Goal: Task Accomplishment & Management: Manage account settings

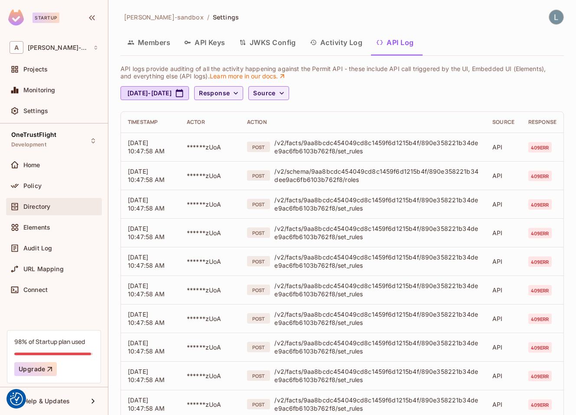
click at [45, 206] on span "Directory" at bounding box center [36, 206] width 27 height 7
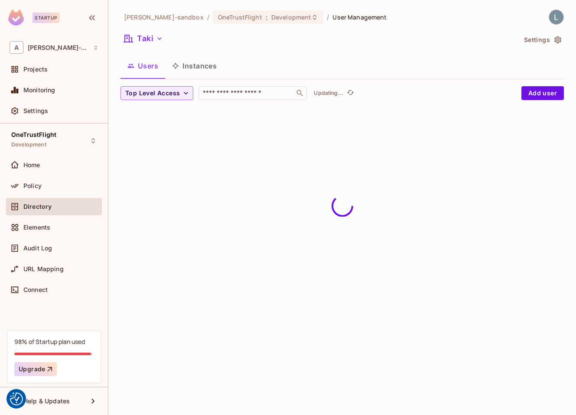
click at [198, 65] on button "Instances" at bounding box center [194, 66] width 58 height 22
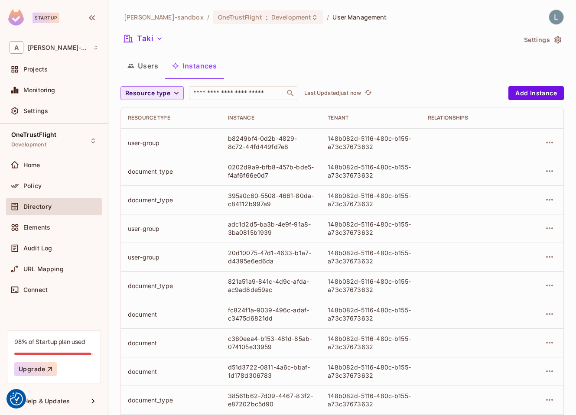
click at [169, 92] on span "Resource type" at bounding box center [147, 93] width 45 height 11
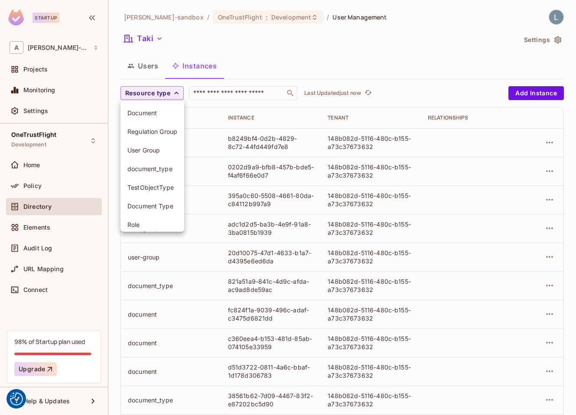
scroll to position [56, 0]
click at [156, 151] on span "User Group" at bounding box center [152, 150] width 50 height 8
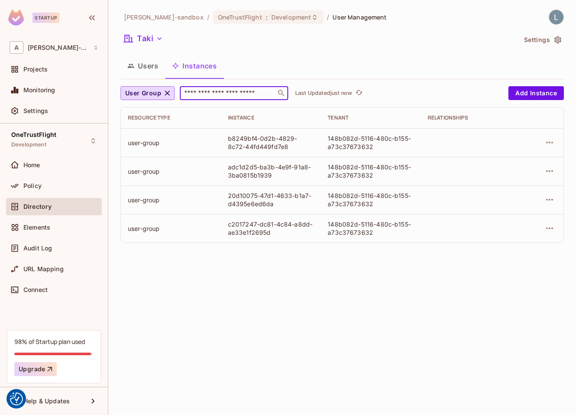
click at [233, 93] on input "text" at bounding box center [227, 93] width 91 height 9
paste input "**********"
type input "**********"
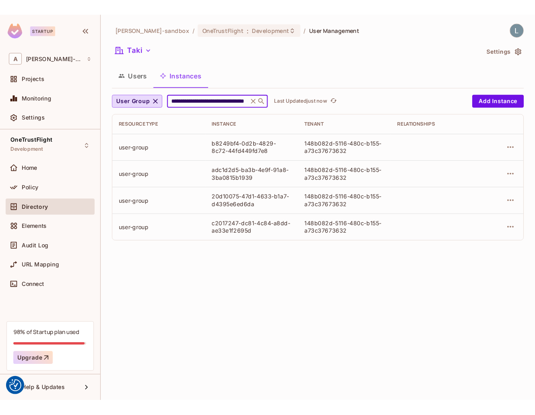
scroll to position [0, 47]
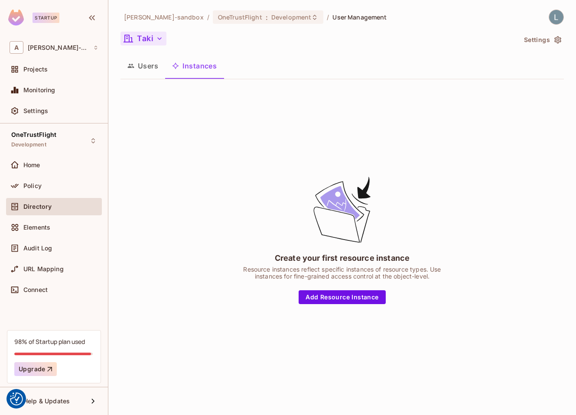
click at [141, 35] on button "Taki" at bounding box center [143, 39] width 46 height 14
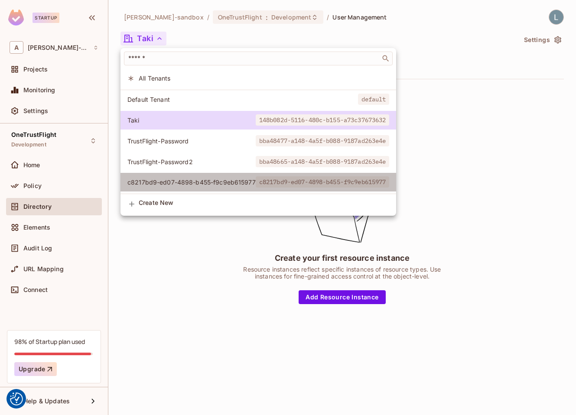
click at [192, 178] on li "c8217bd9-ed07-4898-b455-f9c9eb615977 c8217bd9-ed07-4898-b455-f9c9eb615977" at bounding box center [258, 182] width 276 height 19
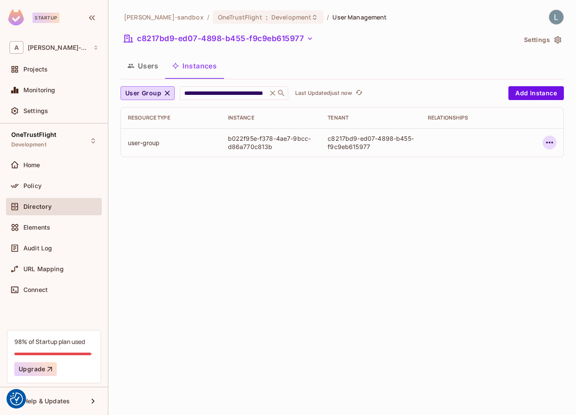
click at [546, 144] on icon "button" at bounding box center [549, 142] width 10 height 10
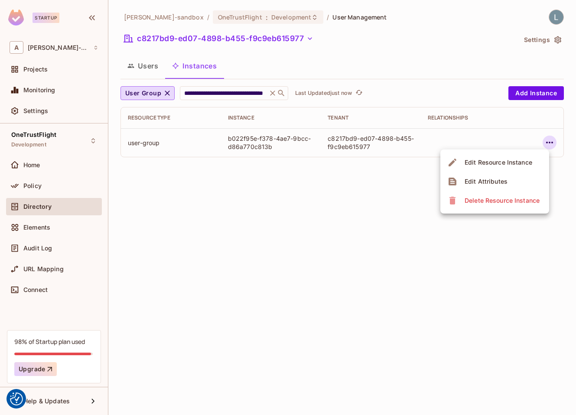
click at [468, 181] on div "Edit Attributes" at bounding box center [485, 181] width 43 height 9
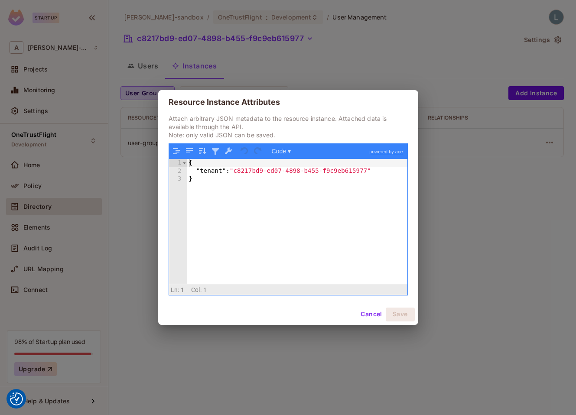
click at [487, 164] on div "Resource Instance Attributes Attach arbitrary JSON metadata to the resource ins…" at bounding box center [288, 207] width 576 height 415
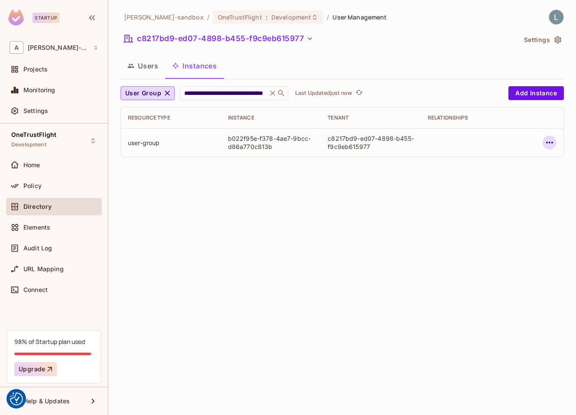
click at [549, 143] on icon "button" at bounding box center [549, 143] width 7 height 2
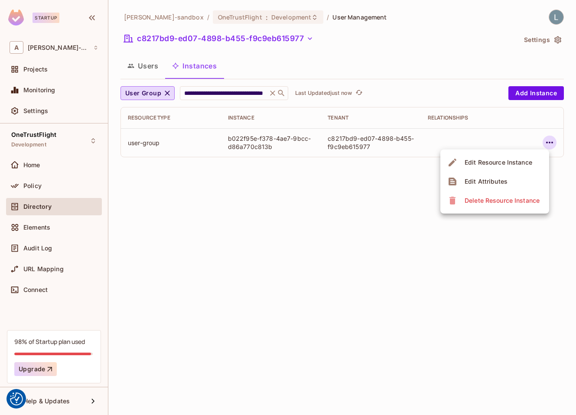
click at [516, 160] on div "Edit Resource Instance" at bounding box center [498, 162] width 68 height 9
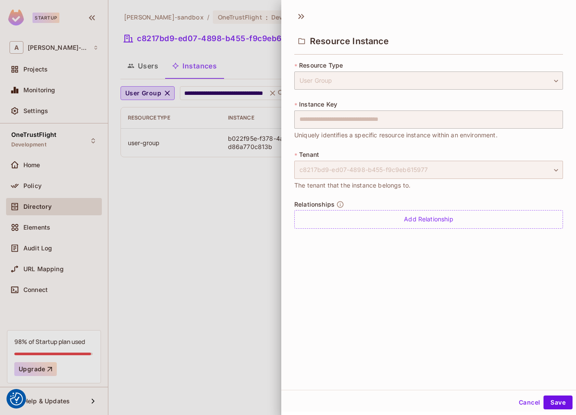
drag, startPoint x: 432, startPoint y: 170, endPoint x: 305, endPoint y: 169, distance: 126.1
click at [305, 169] on div "c8217bd9-ed07-4898-b455-f9c9eb615977" at bounding box center [428, 170] width 269 height 18
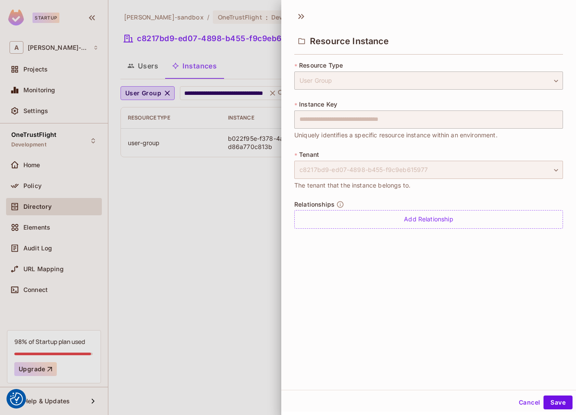
drag, startPoint x: 305, startPoint y: 169, endPoint x: 401, endPoint y: 169, distance: 95.8
click at [401, 169] on div "c8217bd9-ed07-4898-b455-f9c9eb615977" at bounding box center [428, 170] width 269 height 18
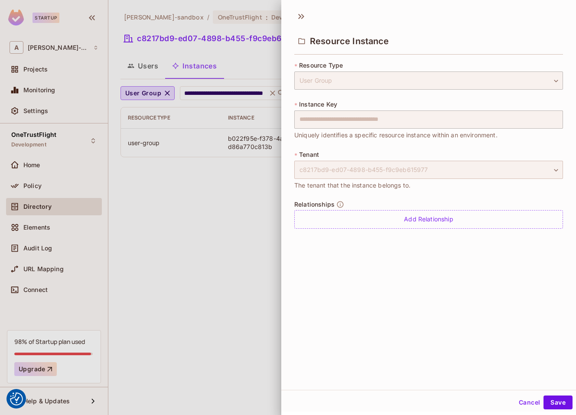
click at [401, 169] on div "c8217bd9-ed07-4898-b455-f9c9eb615977" at bounding box center [428, 170] width 269 height 18
click at [158, 218] on div at bounding box center [288, 207] width 576 height 415
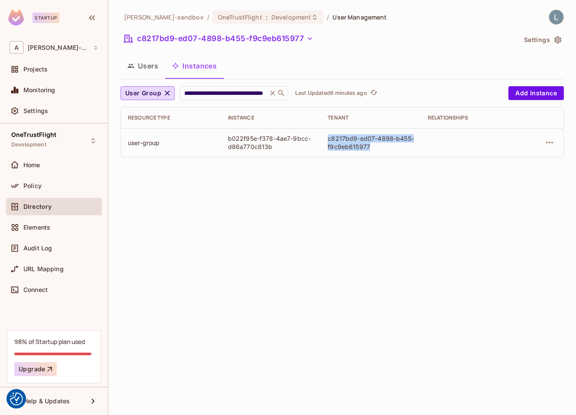
drag, startPoint x: 377, startPoint y: 149, endPoint x: 320, endPoint y: 138, distance: 58.3
click at [321, 138] on td "c8217bd9-ed07-4898-b455-f9c9eb615977" at bounding box center [371, 142] width 100 height 29
copy div "c8217bd9-ed07-4898-b455-f9c9eb615977"
click at [272, 92] on icon at bounding box center [272, 93] width 9 height 9
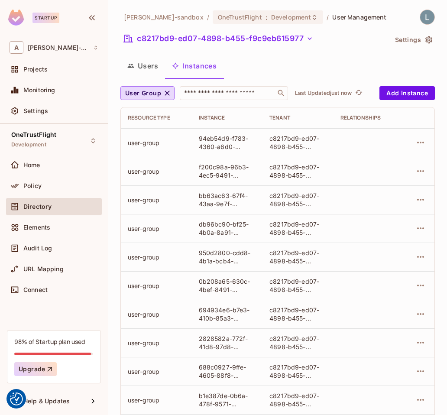
click at [109, 78] on div "alex-trustflight-sandbox / OneTrustFlight : Development / User Management c8217…" at bounding box center [277, 207] width 339 height 415
click at [69, 106] on div "Settings" at bounding box center [54, 111] width 89 height 10
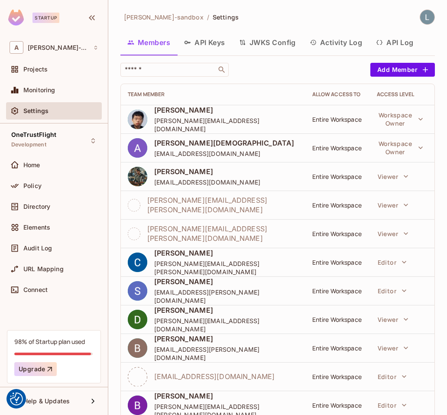
click at [397, 38] on button "API Log" at bounding box center [394, 43] width 51 height 22
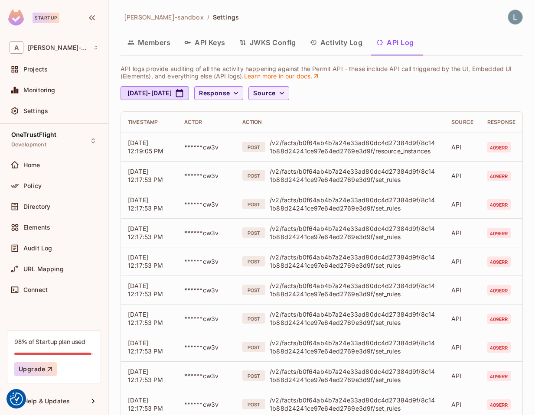
click at [380, 92] on div "[DATE] - [DATE] Response Source" at bounding box center [321, 93] width 402 height 14
click at [230, 93] on span "Response" at bounding box center [214, 93] width 31 height 11
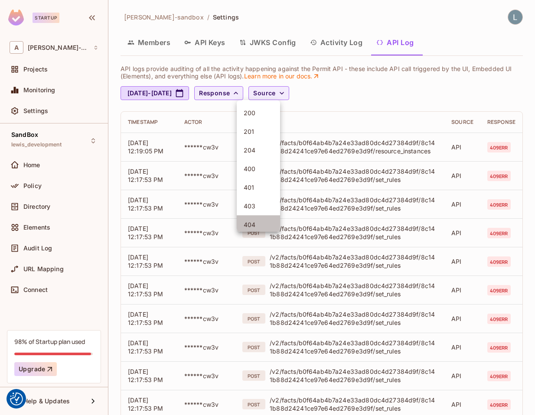
click at [255, 222] on span "404" at bounding box center [258, 225] width 29 height 8
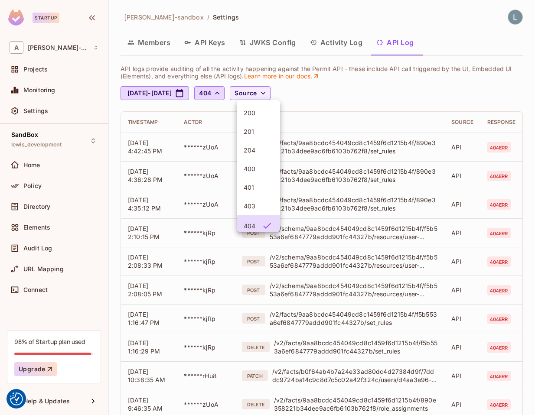
click at [390, 109] on div at bounding box center [267, 207] width 535 height 415
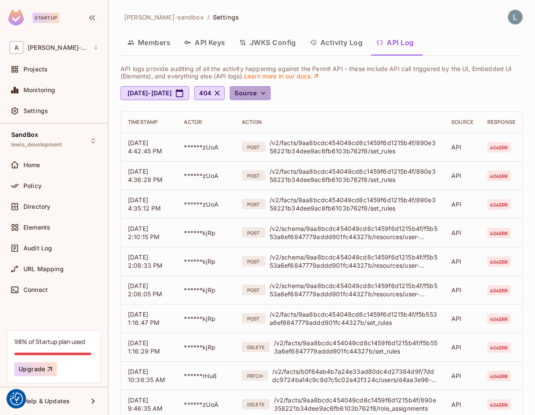
click at [257, 92] on span "Source" at bounding box center [245, 93] width 22 height 11
click at [298, 92] on div at bounding box center [267, 207] width 535 height 415
click at [189, 91] on button "Jul 29, 2025 - Aug 29, 2025" at bounding box center [154, 93] width 68 height 14
select select "*"
select select "****"
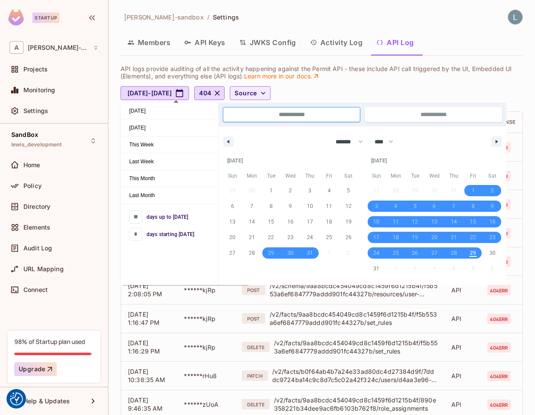
click at [418, 87] on div "Jul 29, 2025 - Aug 29, 2025 404 Source" at bounding box center [321, 93] width 402 height 14
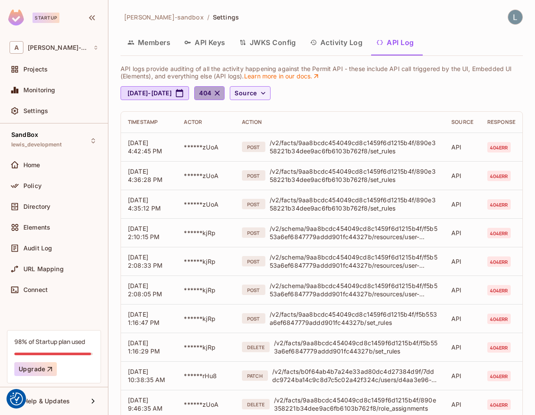
click at [221, 92] on icon "button" at bounding box center [217, 93] width 9 height 9
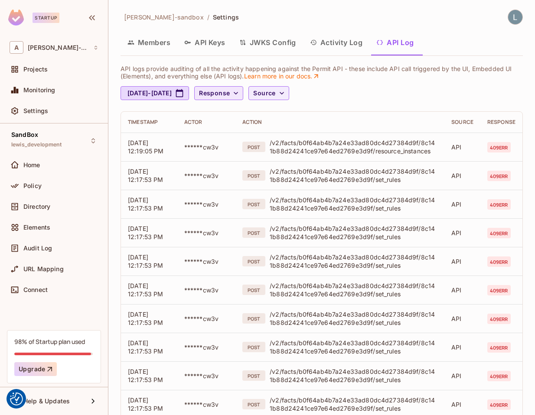
click at [334, 44] on button "Activity Log" at bounding box center [336, 43] width 67 height 22
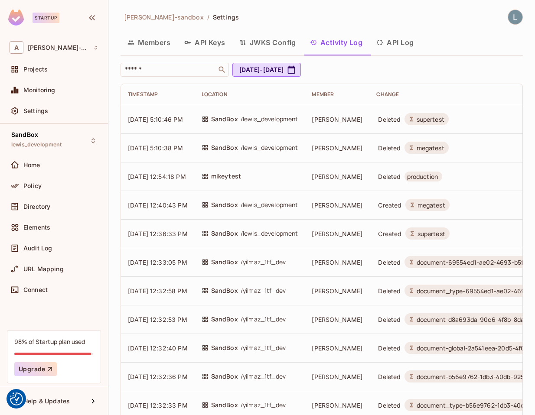
click at [401, 43] on button "API Log" at bounding box center [394, 43] width 51 height 22
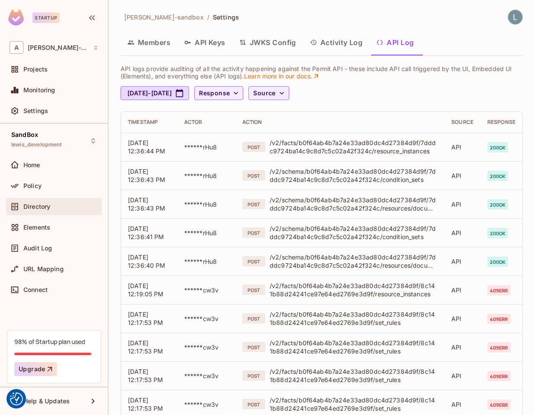
click at [48, 209] on span "Directory" at bounding box center [36, 206] width 27 height 7
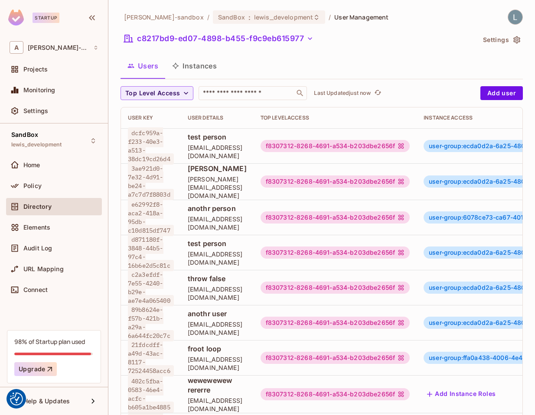
click at [198, 70] on button "Instances" at bounding box center [194, 66] width 58 height 22
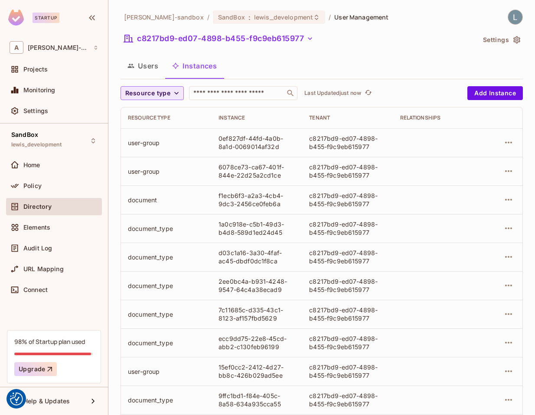
click at [152, 93] on span "Resource type" at bounding box center [147, 93] width 45 height 11
click at [149, 149] on span "User Group" at bounding box center [149, 150] width 45 height 8
click at [232, 92] on input "text" at bounding box center [227, 93] width 91 height 9
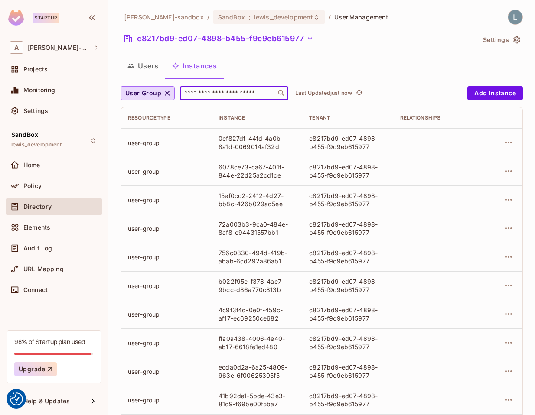
paste input "**********"
type input "**********"
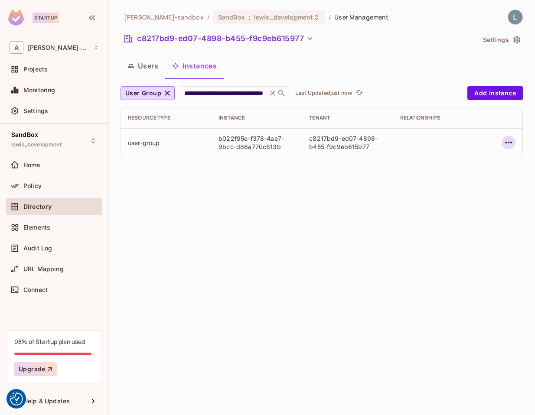
click at [511, 141] on icon "button" at bounding box center [508, 142] width 10 height 10
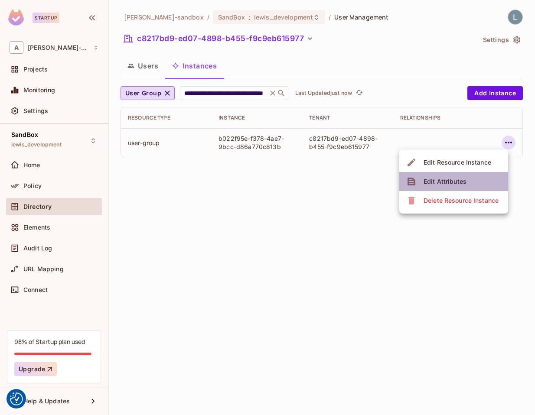
click at [442, 176] on span "Edit Attributes" at bounding box center [445, 182] width 48 height 14
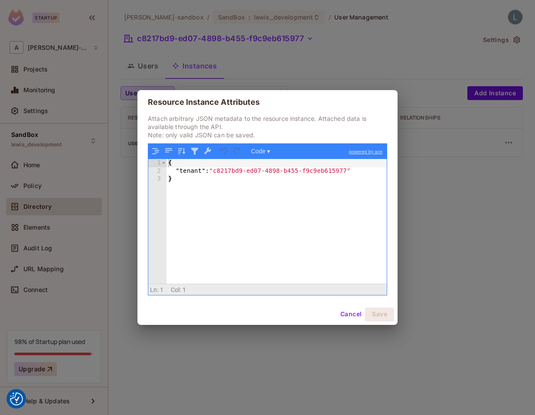
click at [357, 317] on button "Cancel" at bounding box center [351, 315] width 28 height 14
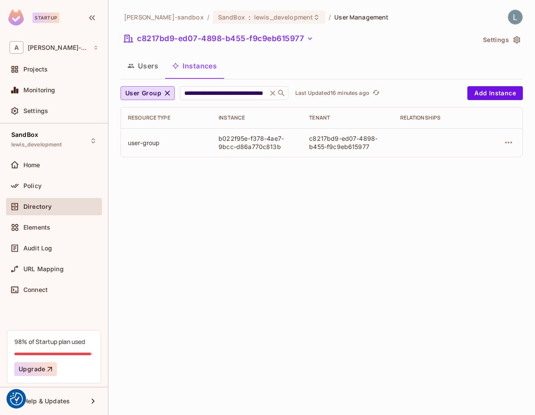
click at [173, 192] on div "**********" at bounding box center [321, 207] width 426 height 415
click at [50, 72] on div "Projects" at bounding box center [60, 69] width 75 height 7
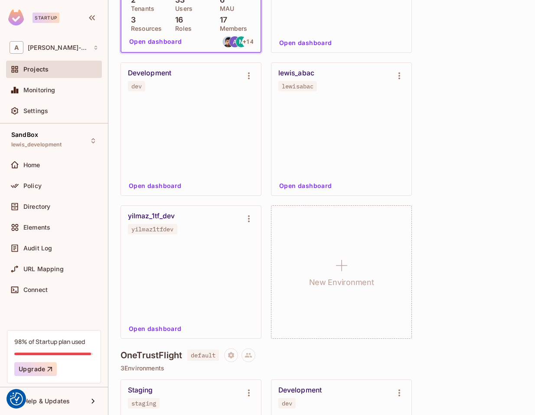
scroll to position [766, 0]
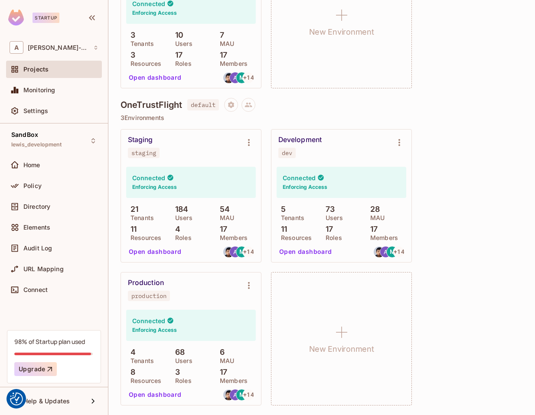
click at [316, 252] on button "Open dashboard" at bounding box center [306, 252] width 60 height 14
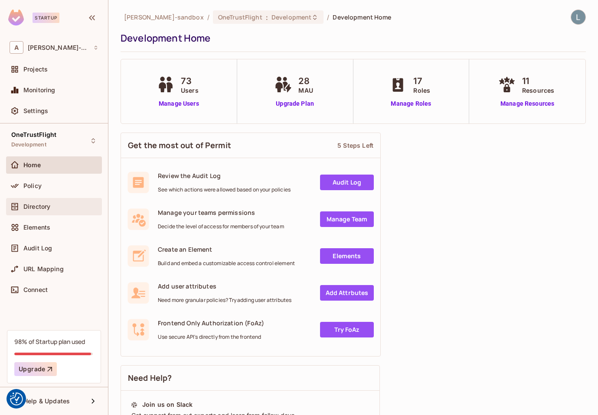
click at [50, 200] on div "Directory" at bounding box center [54, 206] width 96 height 17
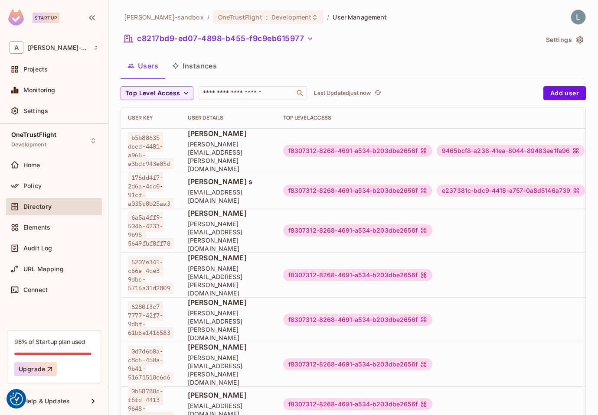
click at [205, 61] on button "Instances" at bounding box center [194, 66] width 58 height 22
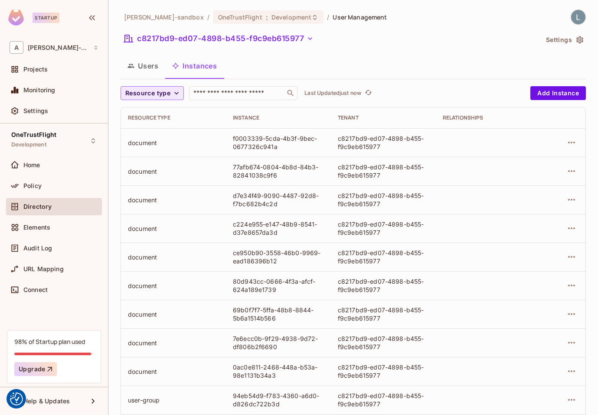
click at [167, 95] on span "Resource type" at bounding box center [147, 93] width 45 height 11
click at [155, 205] on span "User Group" at bounding box center [152, 206] width 50 height 8
click at [216, 92] on input "text" at bounding box center [227, 93] width 91 height 9
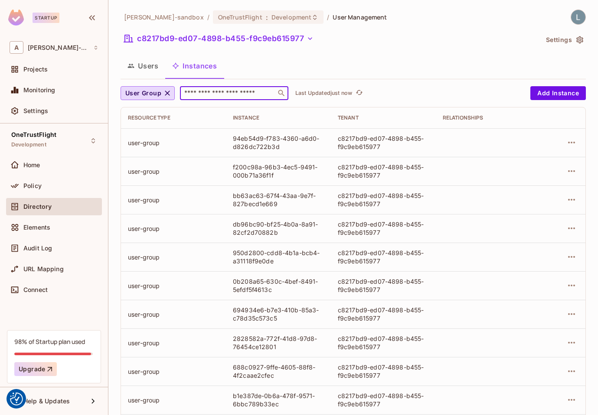
paste input "**********"
type input "**********"
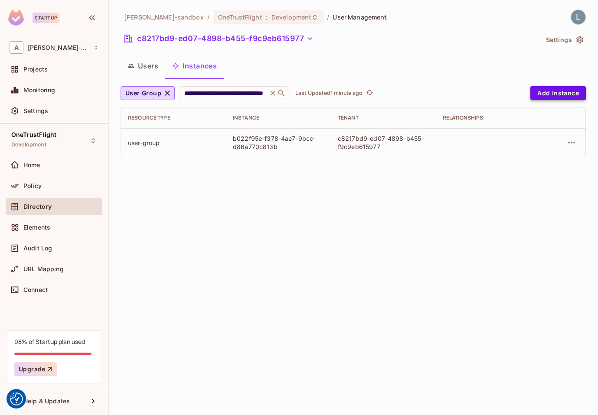
click at [534, 94] on button "Add Instance" at bounding box center [557, 93] width 55 height 14
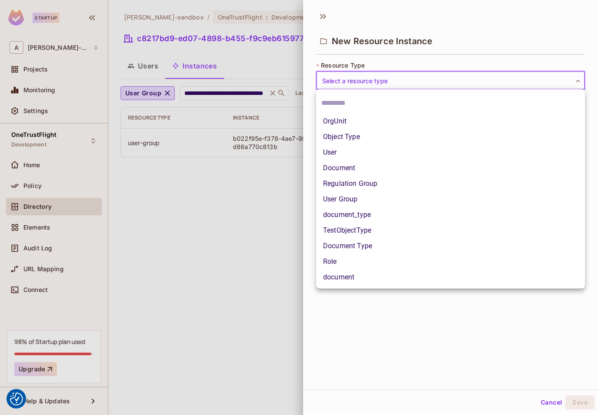
click at [361, 82] on body "We use cookies to enhance your browsing experience, serve personalized ads or c…" at bounding box center [299, 207] width 598 height 415
click at [357, 200] on li "User Group" at bounding box center [450, 200] width 269 height 16
type input "**********"
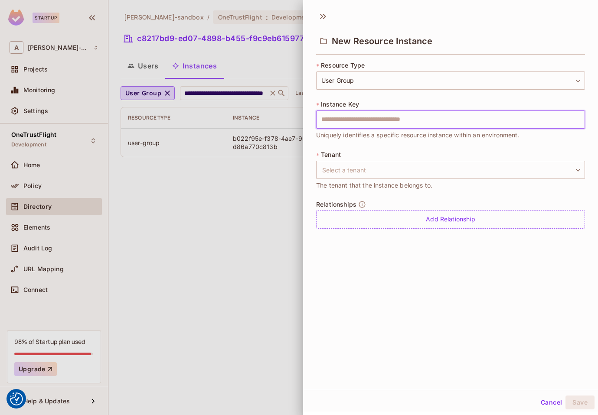
click at [366, 115] on input "text" at bounding box center [450, 119] width 269 height 18
type input "******"
click at [412, 173] on body "We use cookies to enhance your browsing experience, serve personalized ads or c…" at bounding box center [299, 207] width 598 height 415
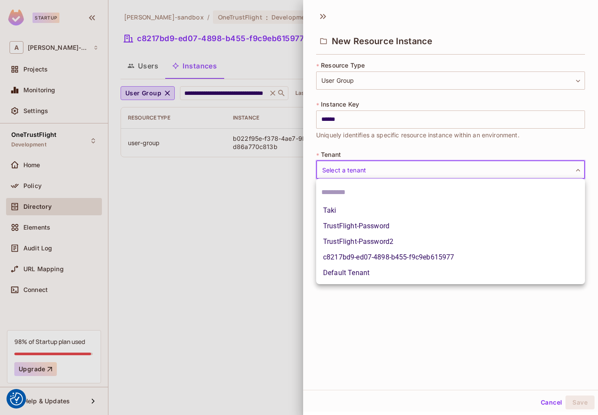
click at [375, 253] on li "c8217bd9-ed07-4898-b455-f9c9eb615977" at bounding box center [450, 258] width 269 height 16
type input "**********"
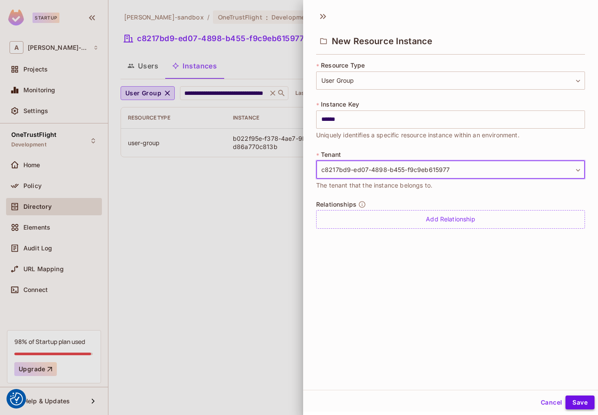
click at [534, 405] on button "Save" at bounding box center [579, 403] width 29 height 14
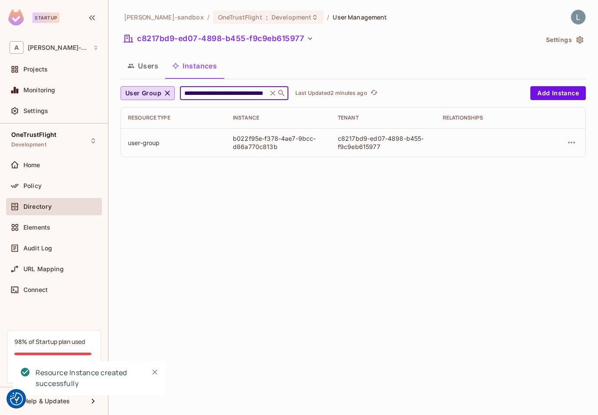
click at [251, 89] on input "**********" at bounding box center [223, 93] width 82 height 9
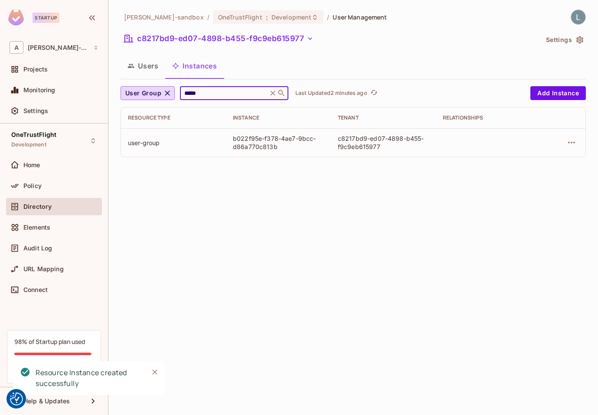
type input "******"
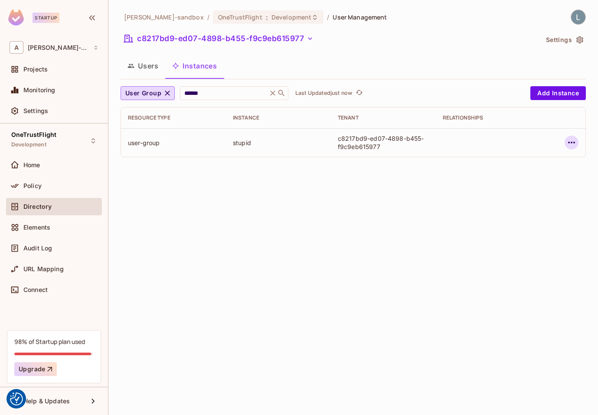
click at [534, 141] on icon "button" at bounding box center [571, 142] width 10 height 10
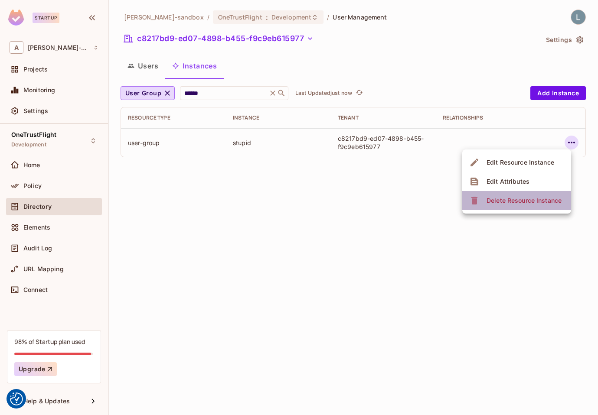
click at [506, 195] on span "Delete Resource Instance" at bounding box center [524, 201] width 80 height 14
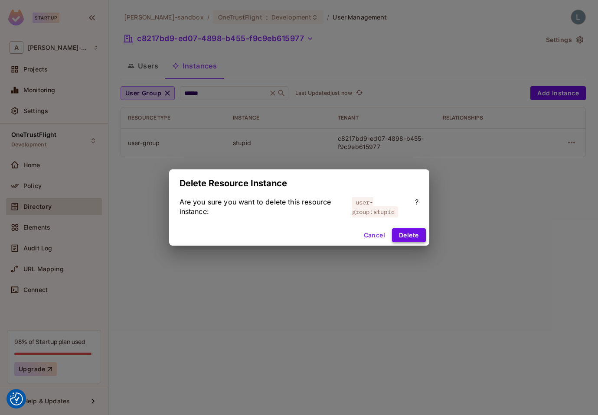
click at [405, 232] on button "Delete" at bounding box center [408, 235] width 33 height 14
